Goal: Information Seeking & Learning: Learn about a topic

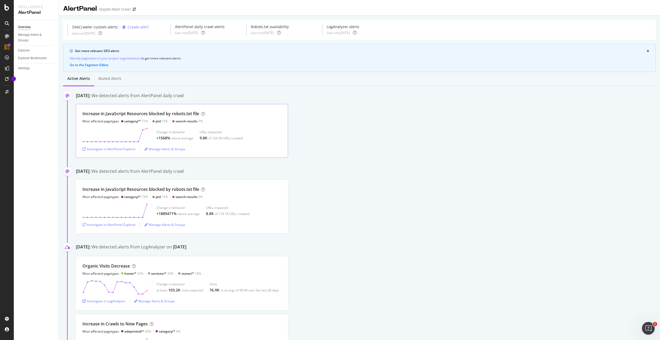
scroll to position [1, 0]
click at [118, 146] on div "Investigate in AlertPanel Explorer" at bounding box center [109, 148] width 53 height 5
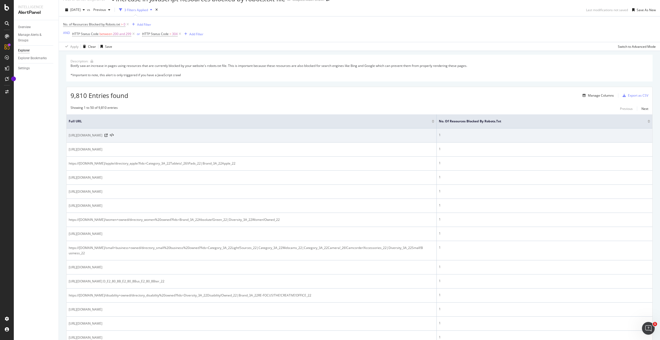
scroll to position [18, 0]
